Goal: Task Accomplishment & Management: Use online tool/utility

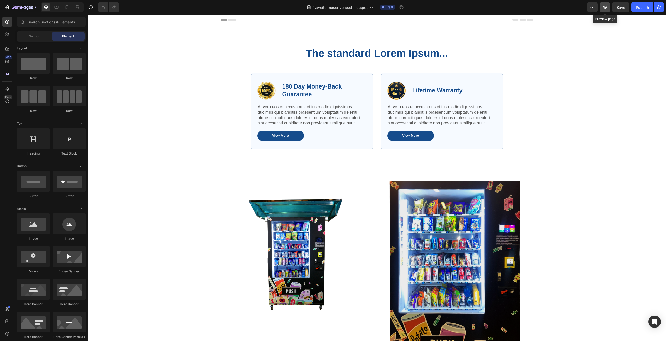
click at [605, 10] on button "button" at bounding box center [604, 7] width 10 height 10
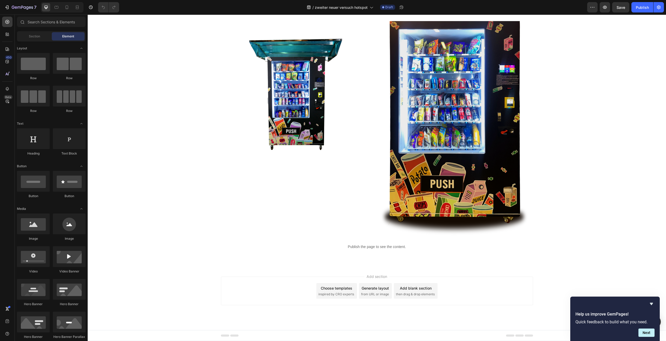
scroll to position [30, 0]
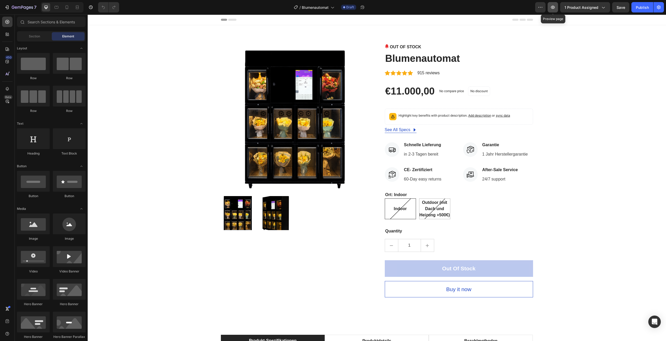
click at [552, 9] on icon "button" at bounding box center [552, 7] width 5 height 5
click at [552, 11] on button "button" at bounding box center [552, 7] width 10 height 10
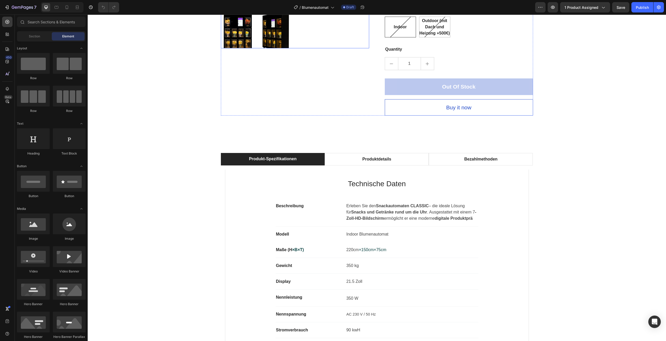
scroll to position [286, 0]
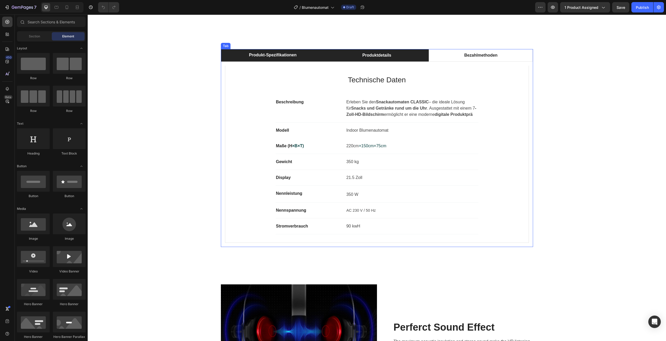
click at [405, 51] on li "Produktdetails" at bounding box center [377, 55] width 104 height 12
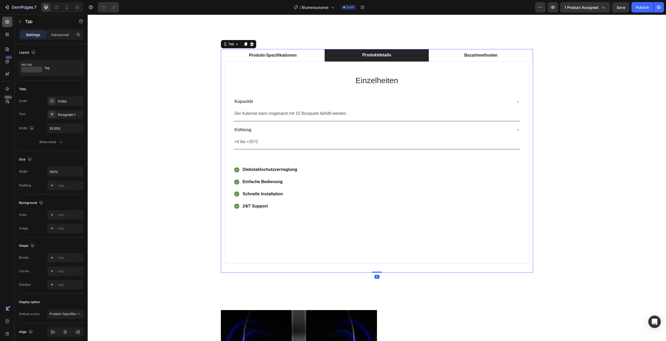
click at [7, 24] on icon at bounding box center [7, 21] width 5 height 5
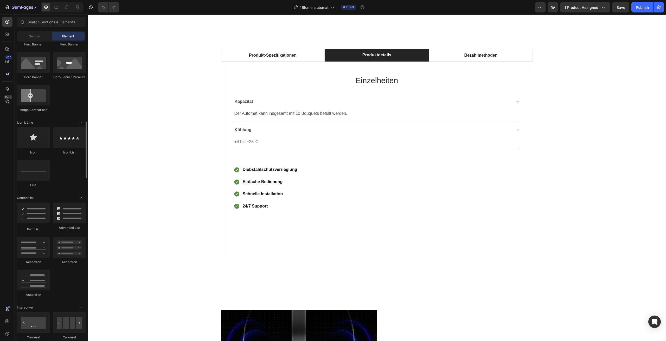
scroll to position [312, 0]
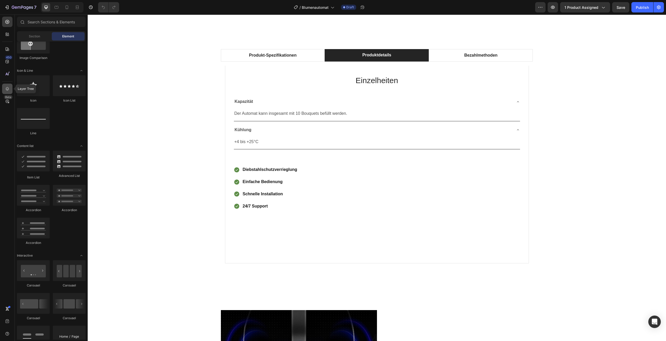
click at [7, 89] on icon at bounding box center [7, 89] width 3 height 4
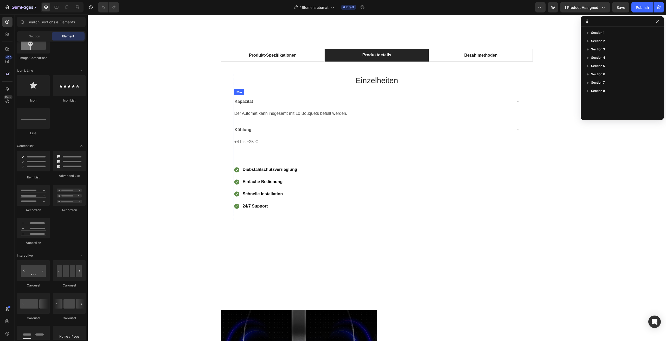
click at [467, 160] on div "Kapazität Der Automat kann insgesamt mit 10 Bouquets befüllt werden. Text Block…" at bounding box center [376, 154] width 287 height 118
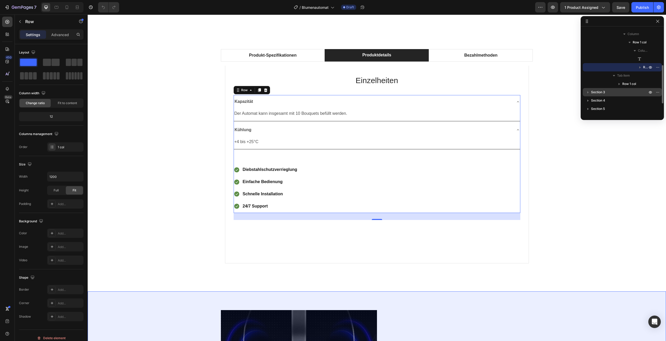
scroll to position [106, 0]
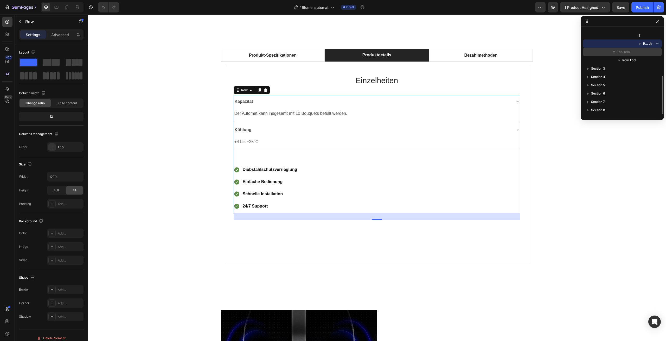
click at [620, 51] on span "Tab Item" at bounding box center [623, 51] width 13 height 5
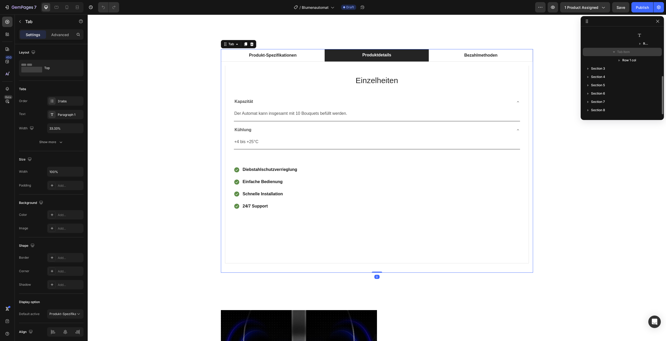
click at [628, 50] on span "Tab Item" at bounding box center [623, 51] width 13 height 5
click at [624, 50] on span "Tab Item" at bounding box center [623, 51] width 13 height 5
click at [631, 59] on span "Row 1 col" at bounding box center [629, 60] width 14 height 5
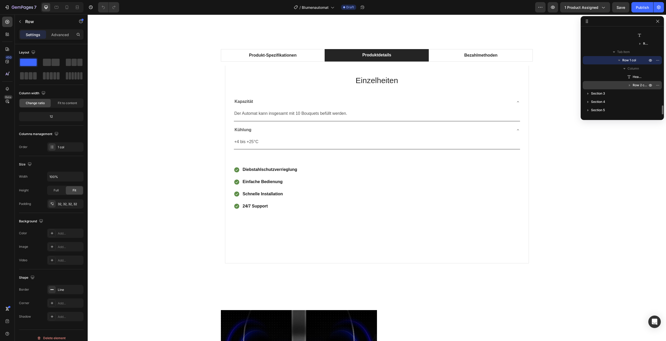
scroll to position [131, 0]
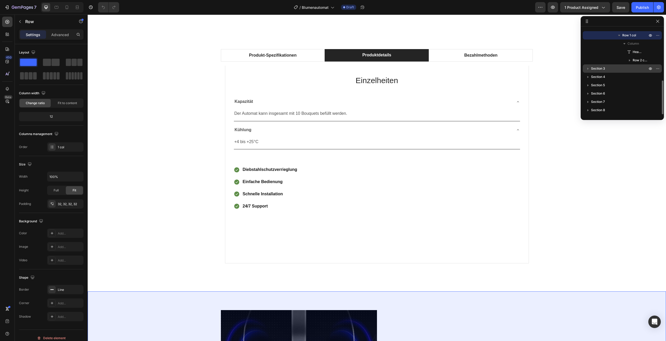
click at [616, 64] on div "Section 3" at bounding box center [622, 68] width 75 height 8
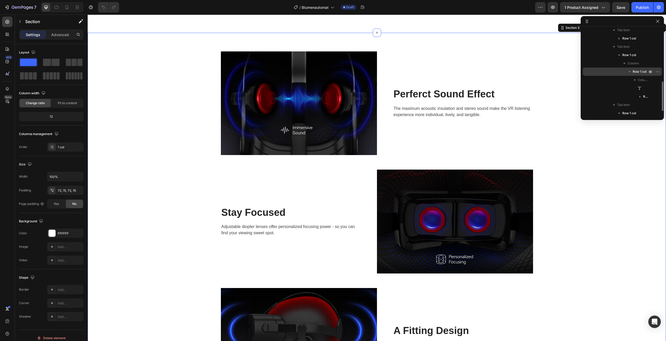
scroll to position [79, 0]
click at [635, 90] on div "Row 1 col" at bounding box center [622, 87] width 75 height 8
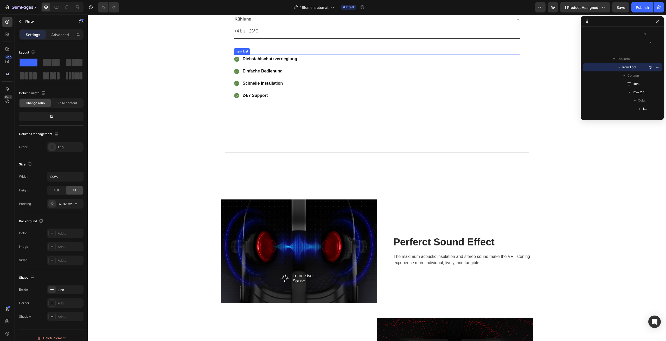
scroll to position [363, 0]
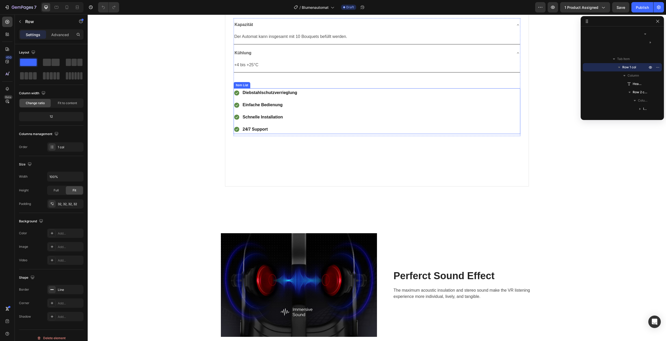
click at [450, 100] on div "Diebstahlschutzverrieglung Einfache Bedienung Schnelle Installation 24/7 Support" at bounding box center [376, 111] width 287 height 46
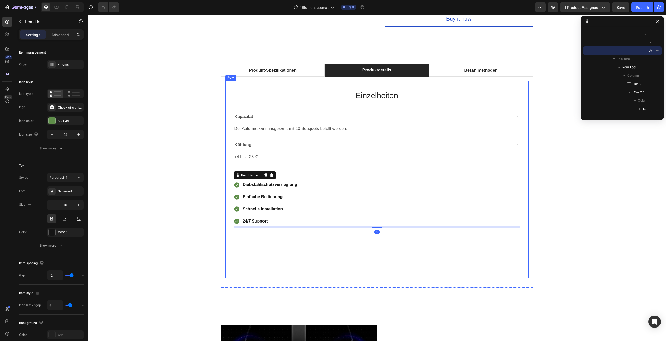
scroll to position [259, 0]
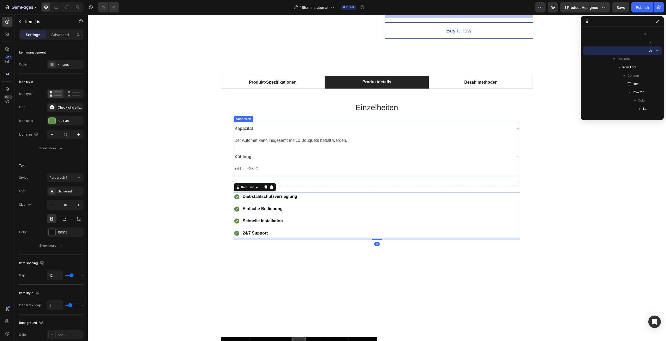
click at [450, 122] on div "Einzelheiten Heading Kapazität Der Automat kann insgesamt mit 10 Bouquets befül…" at bounding box center [376, 174] width 287 height 146
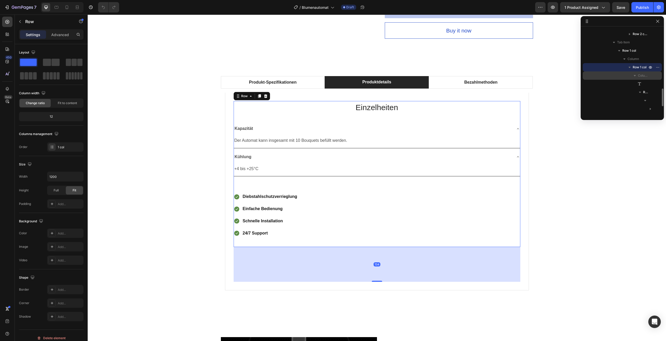
scroll to position [166, 0]
click at [639, 74] on div "Column" at bounding box center [622, 74] width 75 height 8
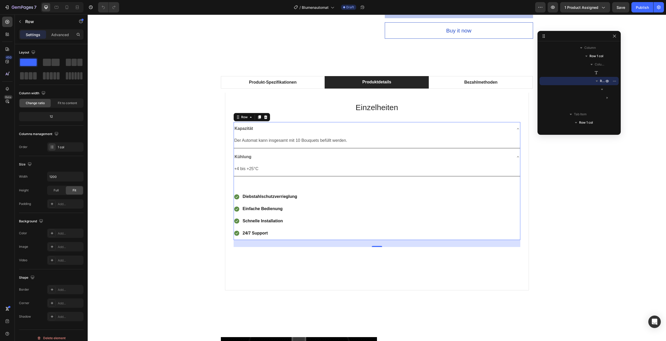
drag, startPoint x: 586, startPoint y: 23, endPoint x: 542, endPoint y: 38, distance: 46.3
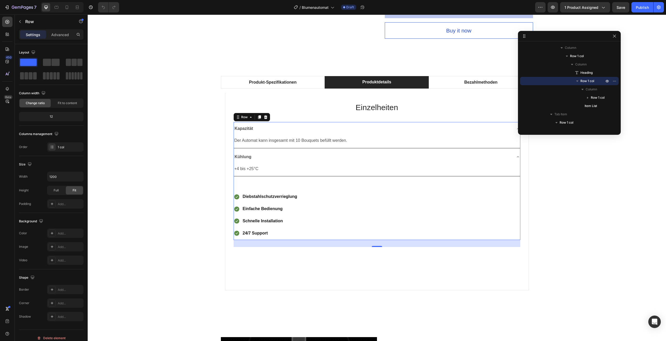
drag, startPoint x: 537, startPoint y: 79, endPoint x: 404, endPoint y: 104, distance: 135.7
drag, startPoint x: 619, startPoint y: 71, endPoint x: 577, endPoint y: 62, distance: 43.4
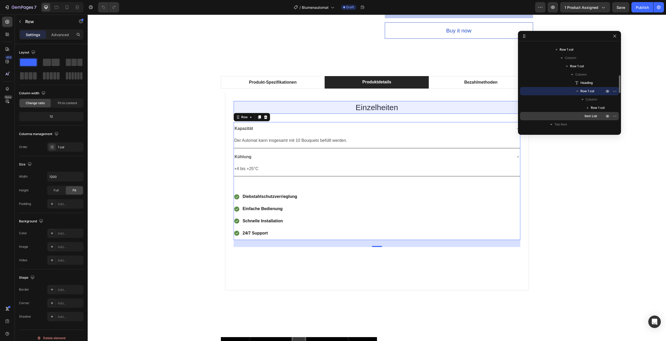
scroll to position [182, 0]
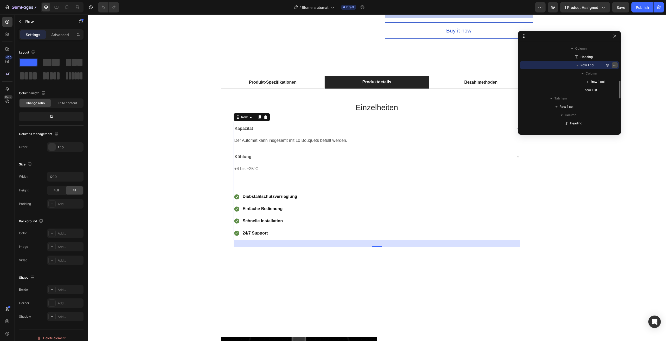
click at [616, 63] on icon "button" at bounding box center [614, 65] width 4 height 4
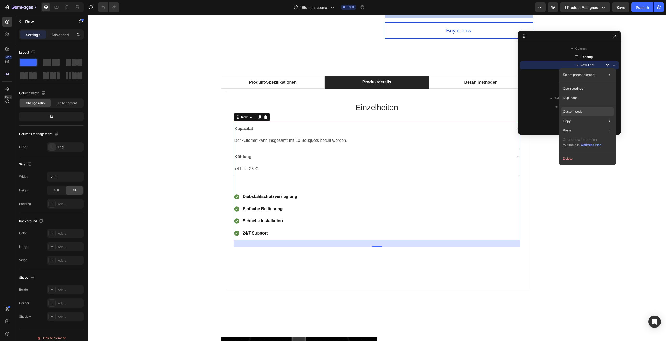
click at [600, 110] on div "Custom code" at bounding box center [587, 111] width 53 height 9
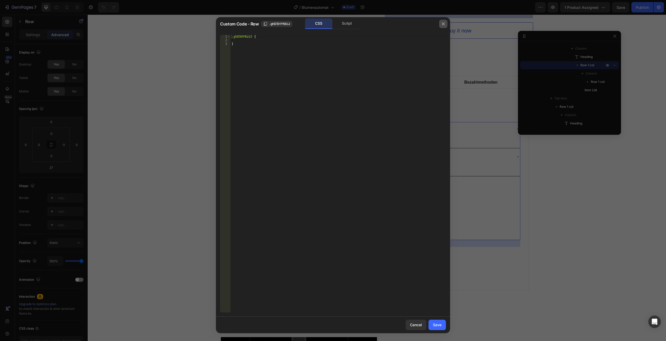
click at [439, 22] on button "button" at bounding box center [443, 24] width 8 height 8
click at [443, 18] on div "Out Of Stock (P) Cart Button" at bounding box center [459, 12] width 148 height 21
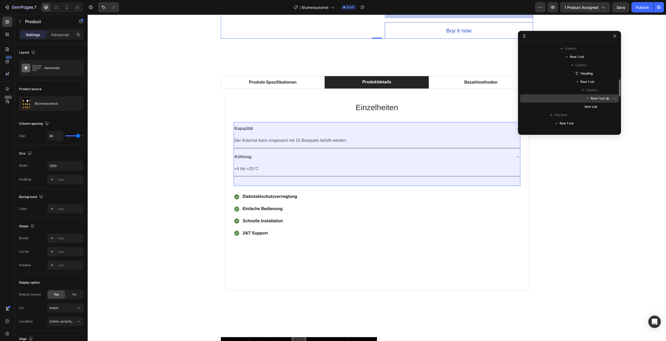
click at [572, 99] on div "Row 1 col" at bounding box center [569, 98] width 95 height 8
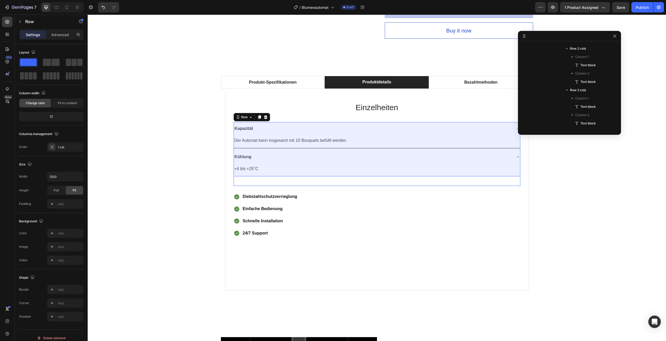
scroll to position [473, 0]
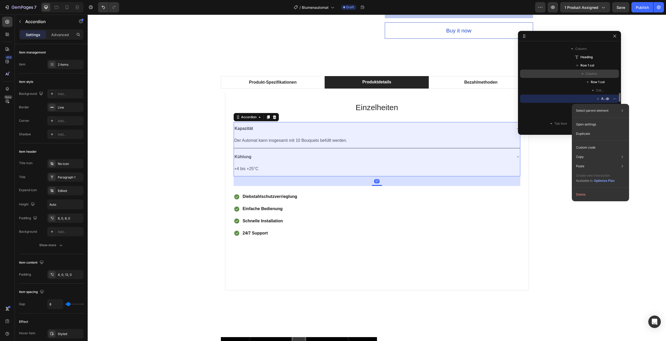
click at [573, 74] on div "Column" at bounding box center [569, 74] width 95 height 8
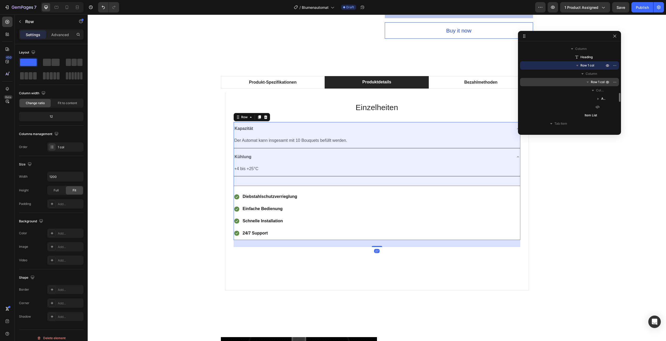
click at [572, 84] on div "Row 1 col" at bounding box center [569, 82] width 95 height 8
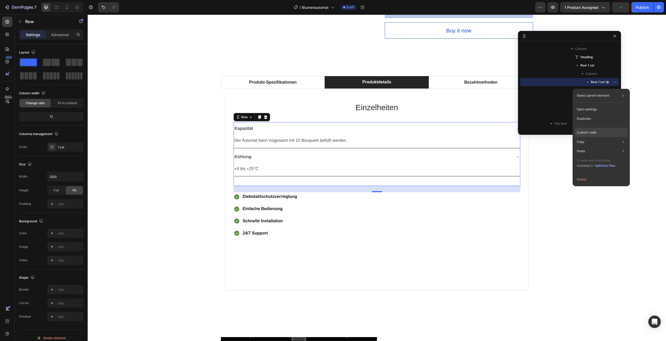
click at [601, 129] on div "Custom code" at bounding box center [600, 132] width 53 height 9
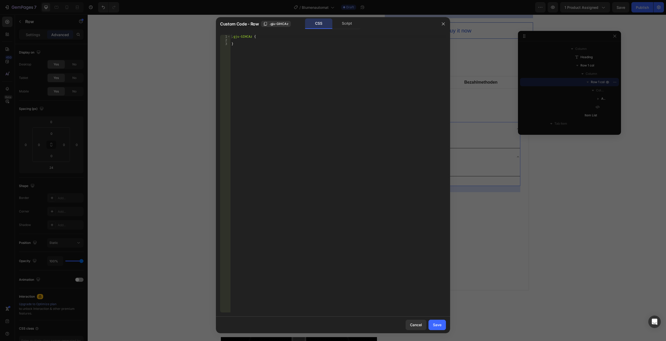
drag, startPoint x: 336, startPoint y: 20, endPoint x: 515, endPoint y: 56, distance: 182.3
click at [337, 19] on div "Script" at bounding box center [346, 23] width 27 height 10
click at [571, 81] on div at bounding box center [333, 170] width 666 height 341
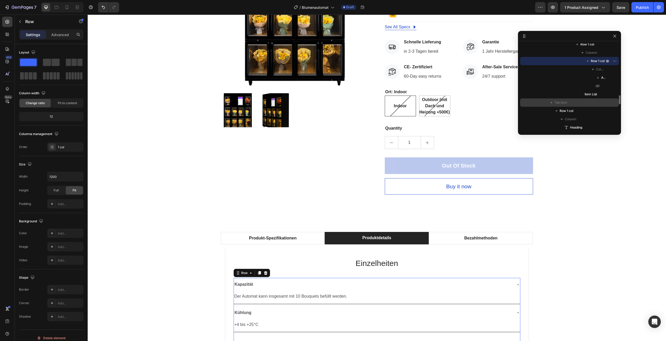
scroll to position [468, 0]
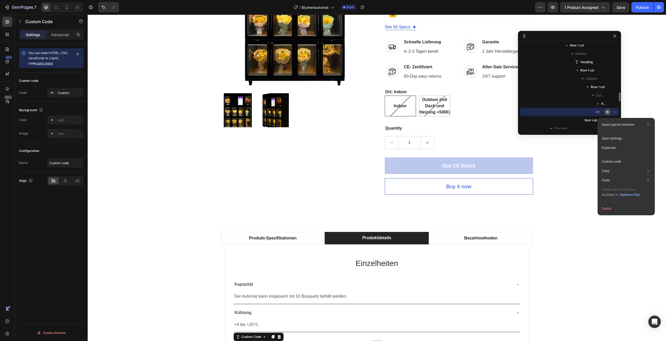
click at [609, 109] on button "button" at bounding box center [607, 112] width 6 height 6
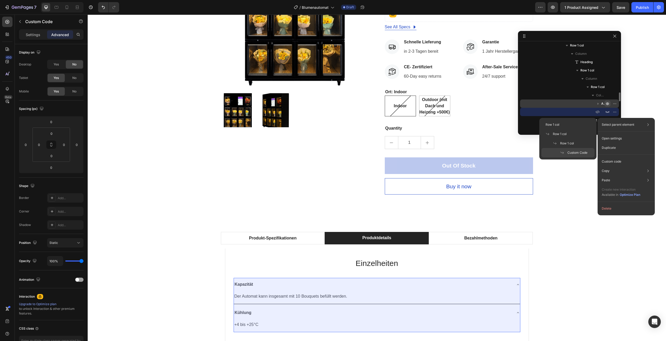
click at [606, 105] on icon "button" at bounding box center [607, 104] width 3 height 3
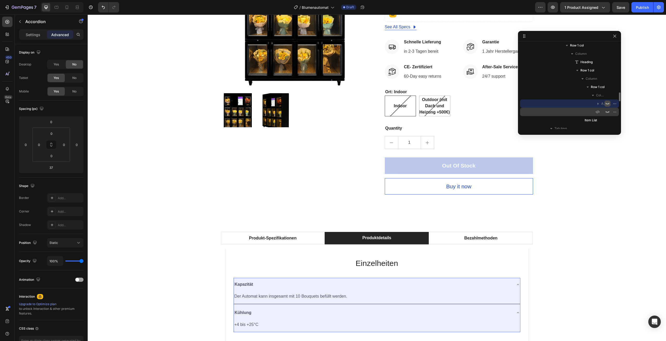
click at [606, 110] on icon "button" at bounding box center [607, 112] width 4 height 4
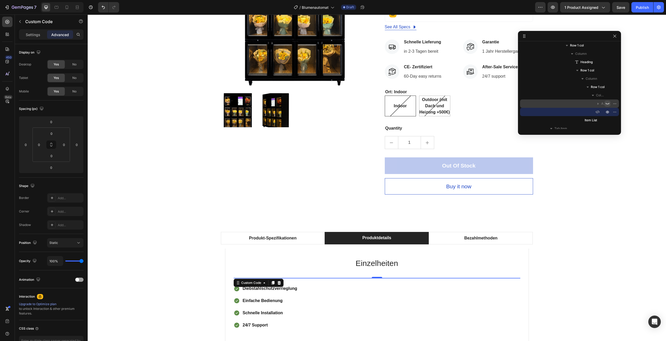
click at [607, 100] on div at bounding box center [611, 104] width 14 height 8
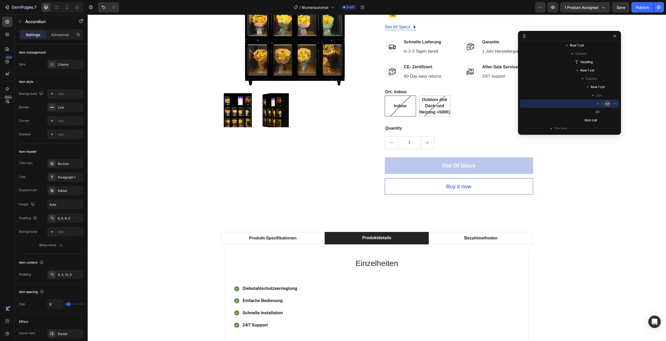
click at [607, 100] on div at bounding box center [611, 104] width 14 height 8
click at [607, 99] on div "Column" at bounding box center [569, 95] width 95 height 8
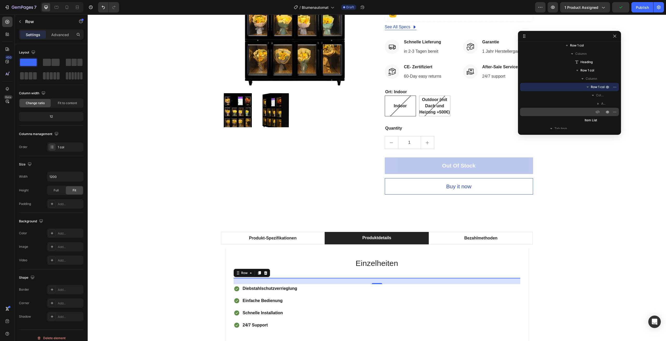
click at [611, 108] on div at bounding box center [611, 112] width 14 height 8
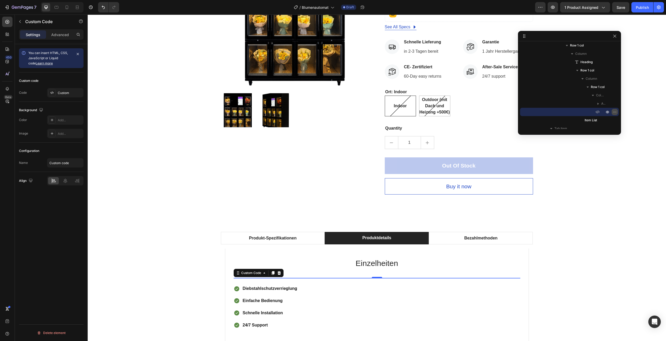
click at [613, 110] on button "button" at bounding box center [614, 112] width 6 height 6
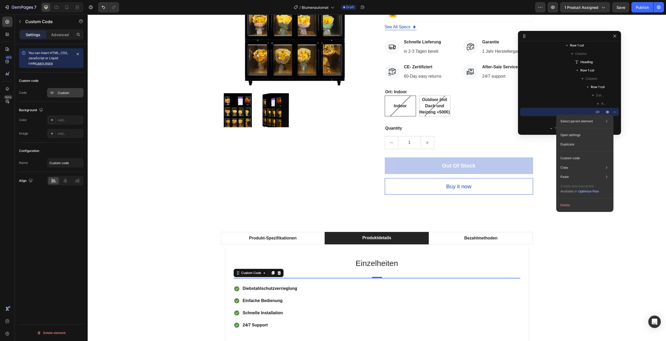
click at [59, 93] on div "Custom" at bounding box center [70, 93] width 24 height 5
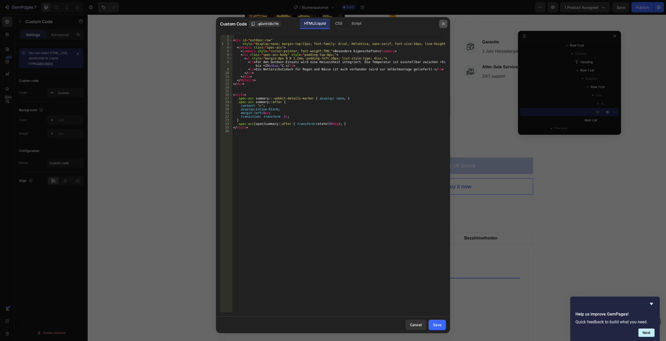
click at [442, 25] on icon "button" at bounding box center [443, 24] width 4 height 4
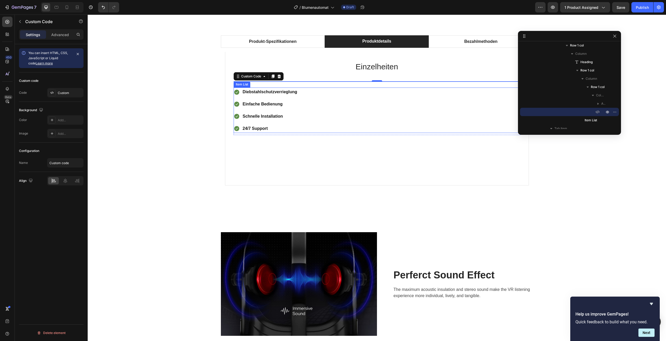
scroll to position [389, 0]
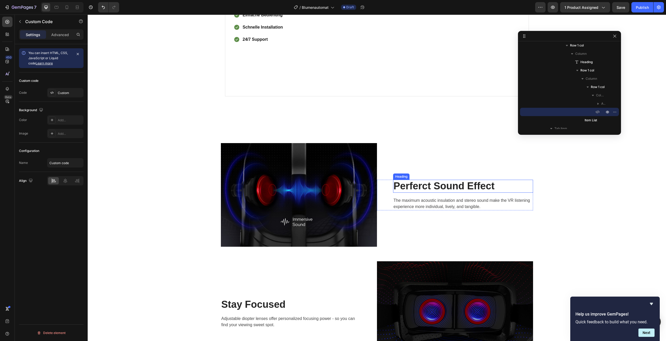
click at [581, 203] on div "Image Perferct Sound Effect Heading The maximum acoustic insulation and stereo …" at bounding box center [377, 313] width 570 height 341
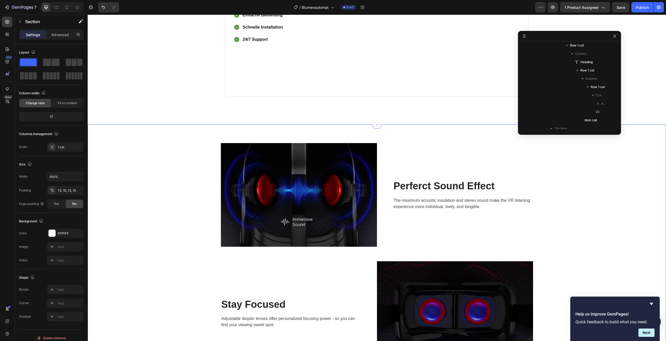
scroll to position [698, 0]
click at [613, 37] on icon "button" at bounding box center [614, 36] width 3 height 3
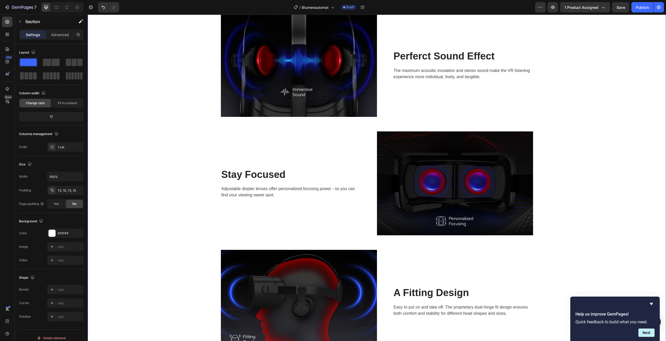
scroll to position [467, 0]
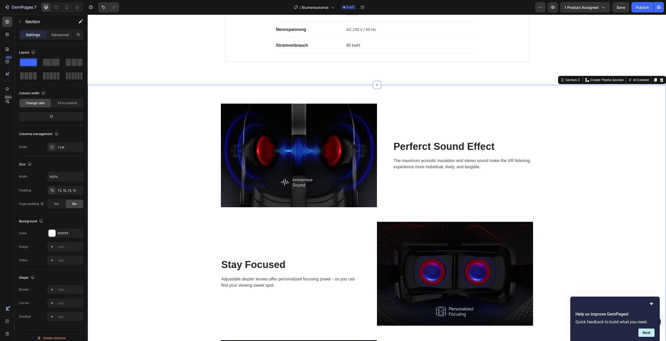
click at [588, 174] on div "Image Perferct Sound Effect Heading The maximum acoustic insulation and stereo …" at bounding box center [377, 274] width 570 height 341
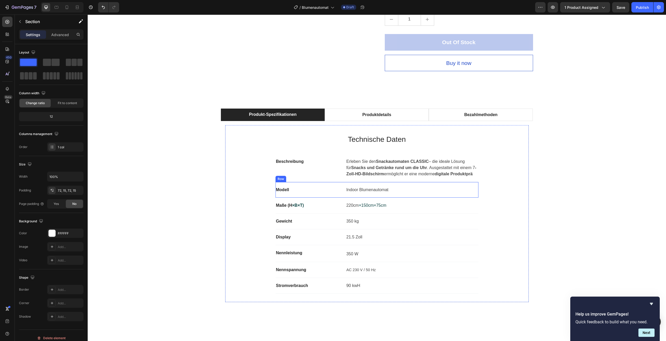
scroll to position [234, 0]
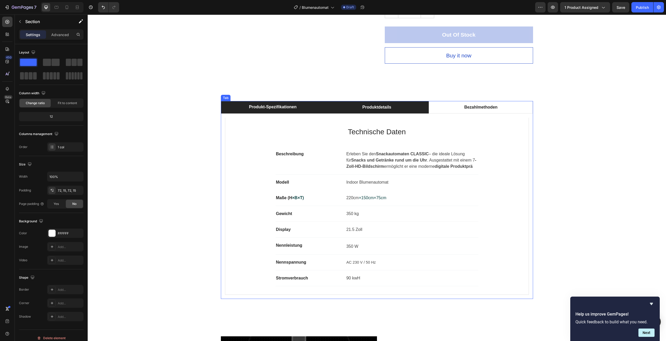
click at [407, 113] on li "Produktdetails" at bounding box center [377, 107] width 104 height 12
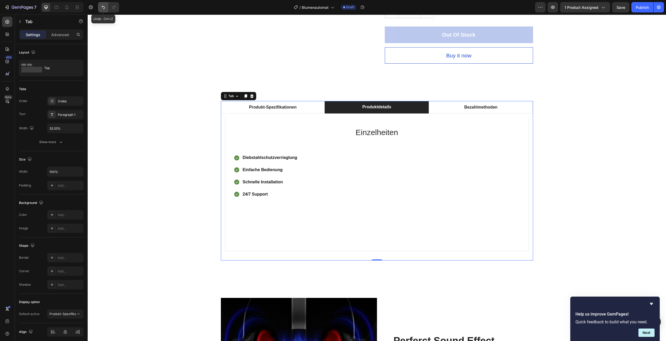
click at [104, 9] on icon "Undo/Redo" at bounding box center [103, 7] width 3 height 3
click at [106, 9] on button "Undo/Redo" at bounding box center [103, 7] width 10 height 10
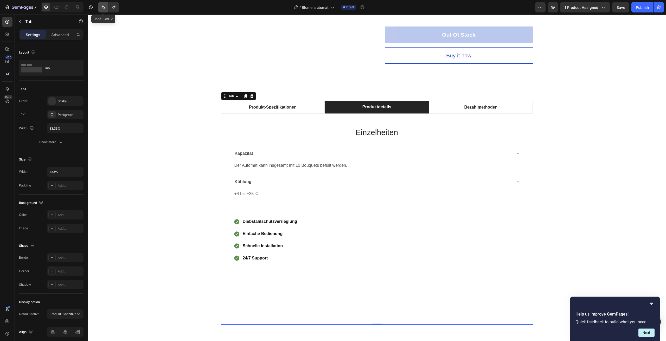
click at [103, 10] on icon "Undo/Redo" at bounding box center [103, 7] width 5 height 5
click at [113, 9] on icon "Undo/Redo" at bounding box center [113, 7] width 5 height 5
click at [557, 6] on button "button" at bounding box center [552, 7] width 10 height 10
click at [114, 9] on icon "Undo/Redo" at bounding box center [113, 7] width 5 height 5
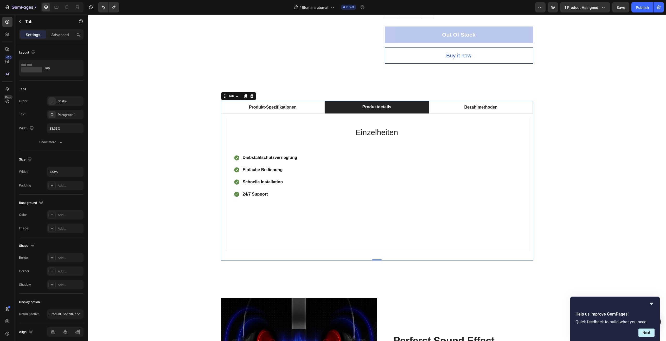
click at [97, 9] on div at bounding box center [107, 7] width 23 height 10
click at [102, 9] on icon "Undo/Redo" at bounding box center [103, 7] width 5 height 5
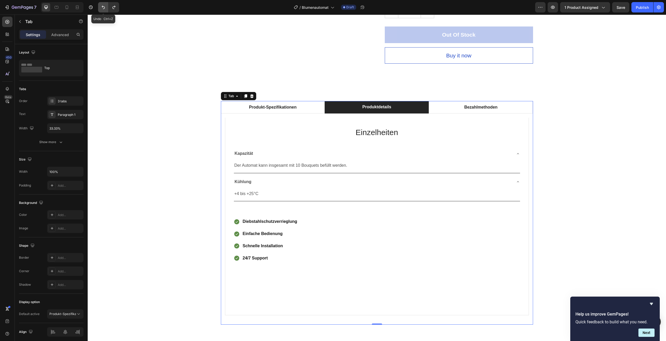
click at [104, 8] on icon "Undo/Redo" at bounding box center [103, 7] width 5 height 5
click at [104, 6] on icon "Undo/Redo" at bounding box center [103, 7] width 5 height 5
click at [105, 9] on icon "Undo/Redo" at bounding box center [103, 7] width 5 height 5
click at [553, 11] on button "button" at bounding box center [552, 7] width 10 height 10
click at [105, 7] on icon "Undo/Redo" at bounding box center [103, 7] width 5 height 5
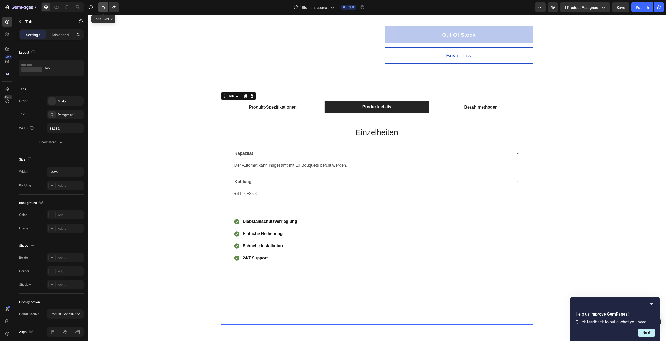
click at [105, 7] on icon "Undo/Redo" at bounding box center [103, 7] width 5 height 5
click at [105, 9] on icon "Undo/Redo" at bounding box center [103, 7] width 5 height 5
click at [106, 10] on button "Undo/Redo" at bounding box center [103, 7] width 10 height 10
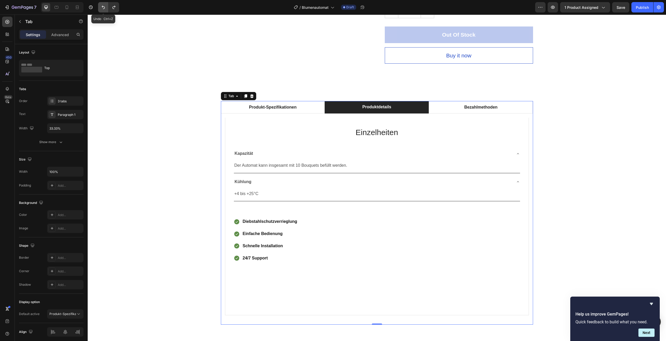
drag, startPoint x: 106, startPoint y: 10, endPoint x: 12, endPoint y: 11, distance: 93.9
click at [106, 10] on button "Undo/Redo" at bounding box center [103, 7] width 10 height 10
click at [106, 4] on button "Undo/Redo" at bounding box center [103, 7] width 10 height 10
click at [104, 8] on icon "Undo/Redo" at bounding box center [103, 7] width 5 height 5
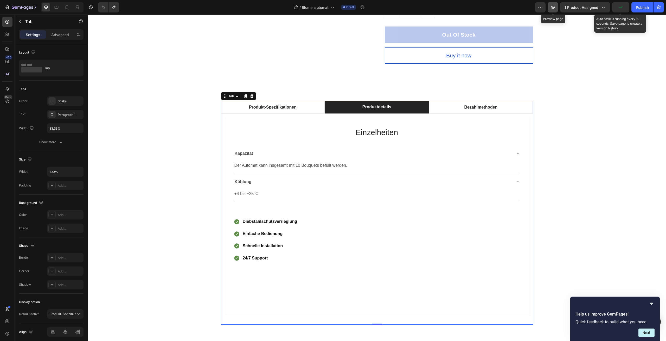
click at [555, 9] on icon "button" at bounding box center [552, 7] width 5 height 5
click at [18, 3] on button "7" at bounding box center [20, 7] width 37 height 10
